Goal: Information Seeking & Learning: Learn about a topic

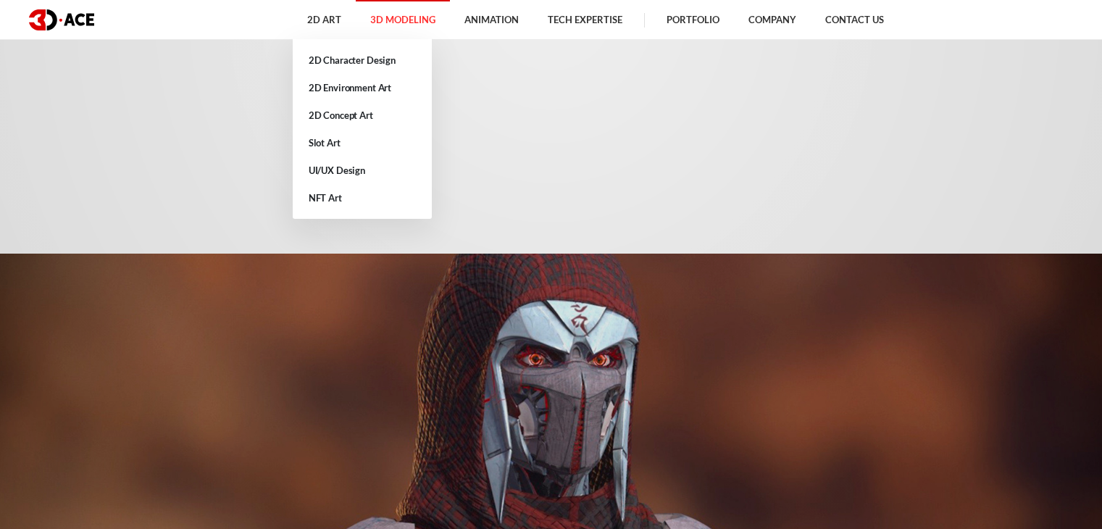
scroll to position [652, 0]
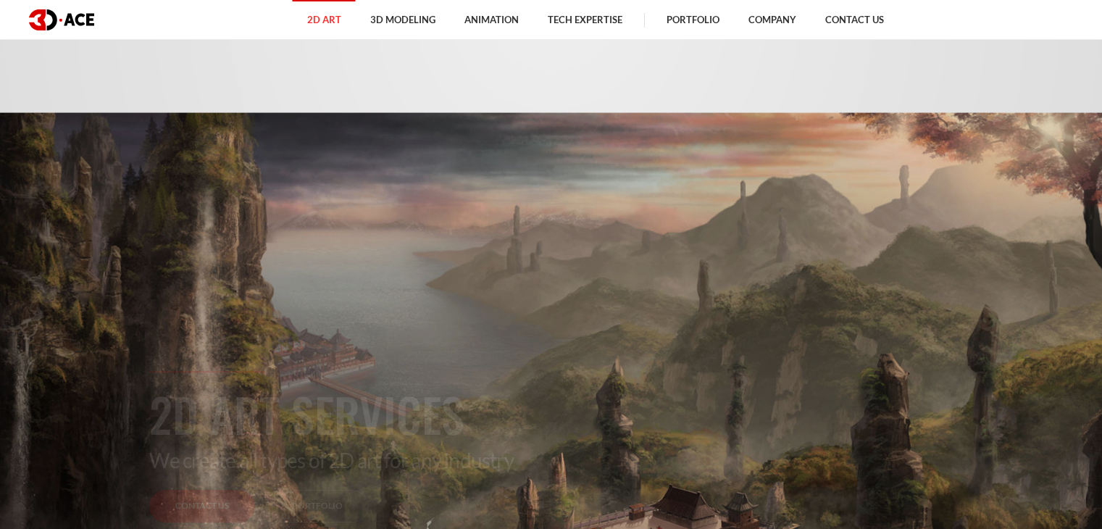
scroll to position [290, 0]
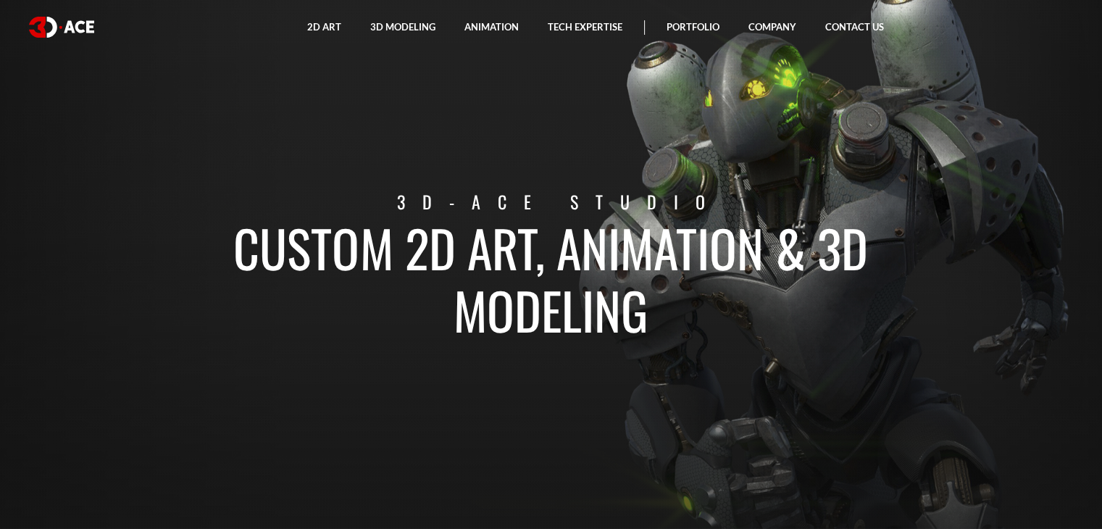
drag, startPoint x: 646, startPoint y: 305, endPoint x: 238, endPoint y: 257, distance: 410.8
click at [238, 257] on h1 "Custom 2D art, animation & 3D modeling" at bounding box center [551, 278] width 804 height 125
copy h1 "Custom 2D art, animation & 3D modeling"
click at [454, 165] on section "Custom 2D art, animation & 3D modeling 3D-Ace studio" at bounding box center [551, 264] width 1102 height 529
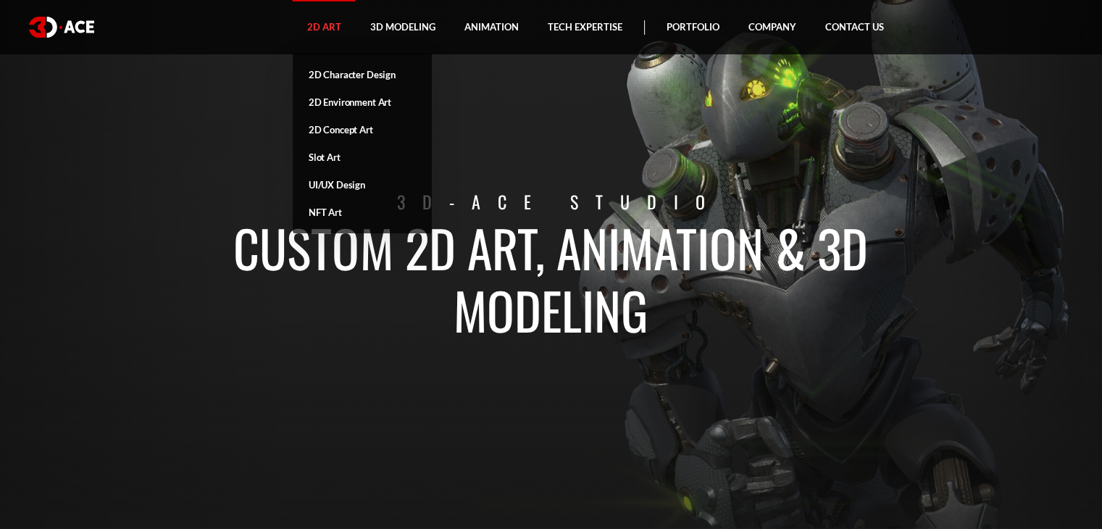
click at [329, 14] on link "2D Art" at bounding box center [324, 27] width 63 height 54
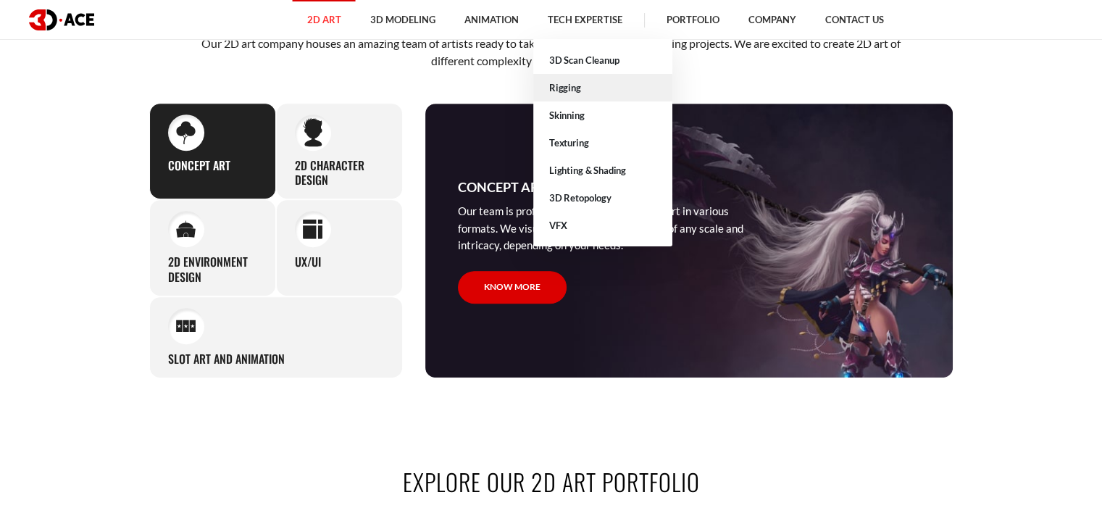
scroll to position [632, 0]
